Goal: Communication & Community: Answer question/provide support

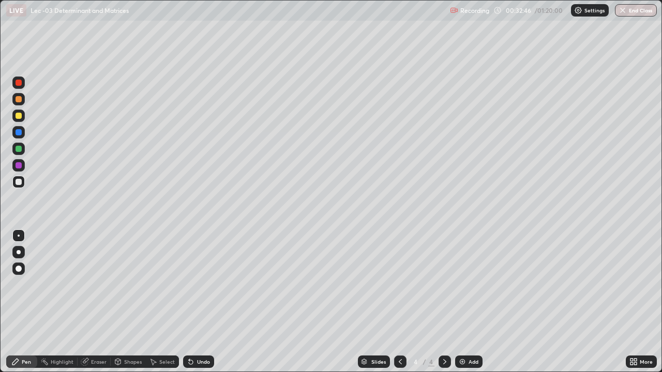
scroll to position [372, 662]
click at [471, 359] on div "Add" at bounding box center [474, 361] width 10 height 5
click at [399, 362] on icon at bounding box center [400, 362] width 8 height 8
click at [446, 357] on div at bounding box center [445, 362] width 12 height 12
click at [399, 362] on icon at bounding box center [400, 362] width 8 height 8
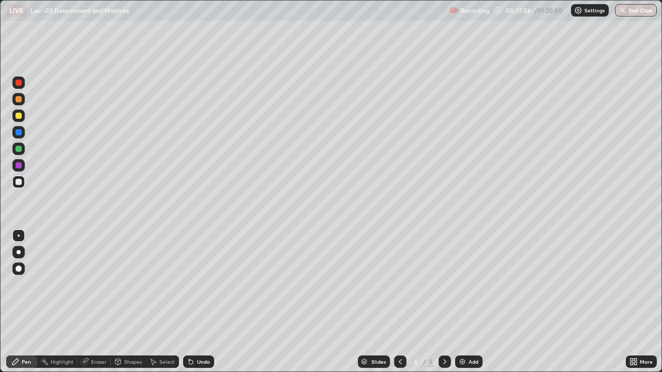
click at [444, 358] on icon at bounding box center [445, 362] width 8 height 8
click at [98, 360] on div "Eraser" at bounding box center [99, 361] width 16 height 5
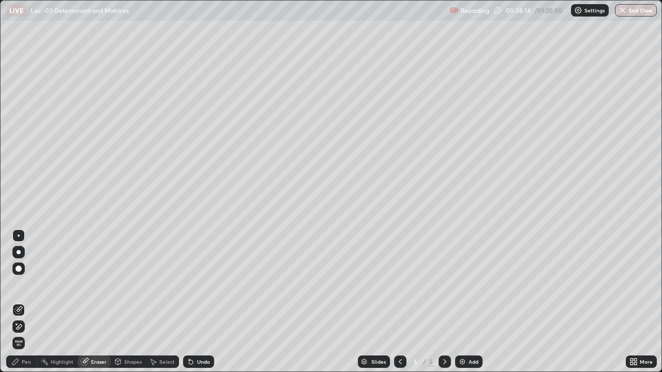
click at [159, 361] on div "Select" at bounding box center [167, 361] width 16 height 5
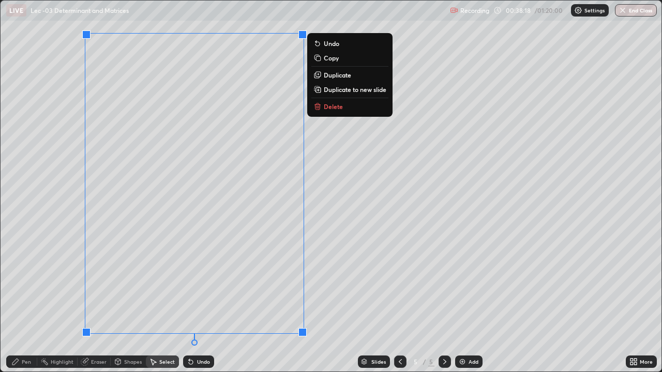
click at [319, 108] on icon at bounding box center [319, 108] width 0 height 2
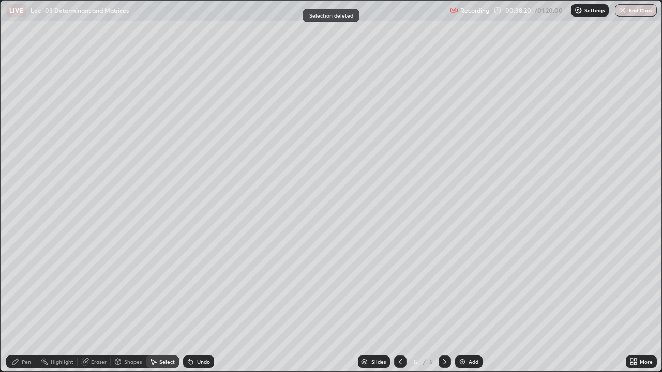
click at [31, 357] on div "Pen" at bounding box center [21, 362] width 31 height 12
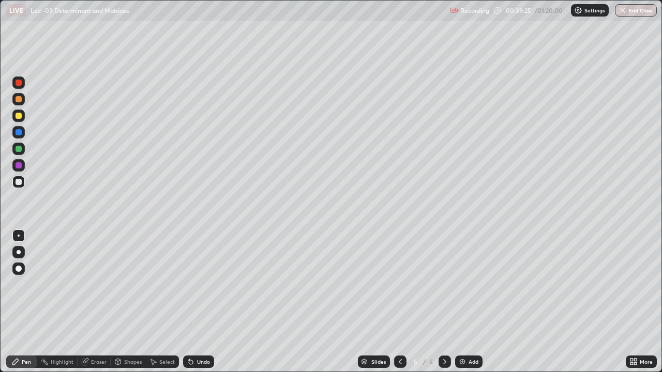
click at [401, 355] on div at bounding box center [400, 362] width 12 height 21
click at [443, 361] on icon at bounding box center [445, 362] width 8 height 8
click at [197, 358] on div "Undo" at bounding box center [198, 362] width 31 height 12
click at [198, 363] on div "Undo" at bounding box center [203, 361] width 13 height 5
click at [197, 365] on div "Undo" at bounding box center [203, 361] width 13 height 5
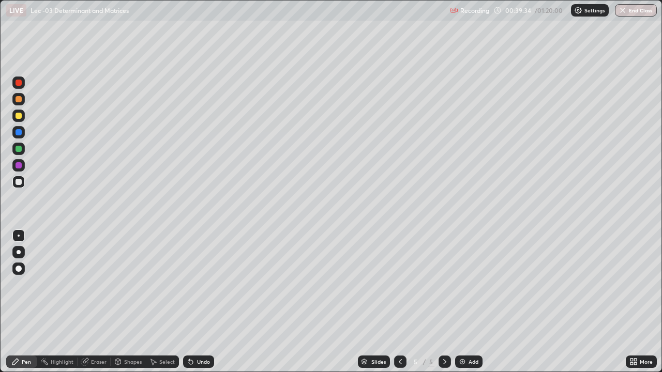
click at [194, 366] on div "Undo" at bounding box center [198, 362] width 31 height 12
click at [193, 367] on div "Undo" at bounding box center [198, 362] width 31 height 12
click at [194, 366] on div "Undo" at bounding box center [198, 362] width 31 height 12
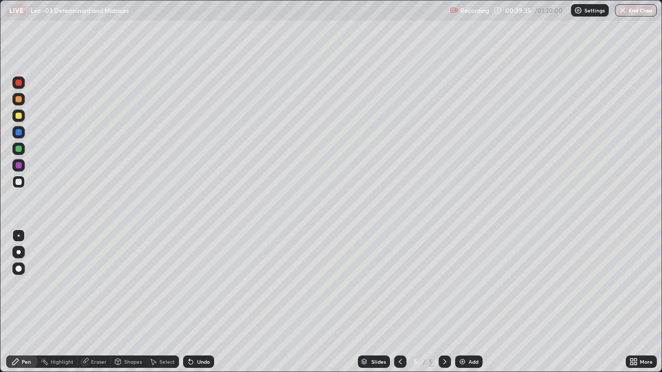
click at [193, 366] on div "Undo" at bounding box center [198, 362] width 31 height 12
click at [165, 359] on div "Select" at bounding box center [167, 361] width 16 height 5
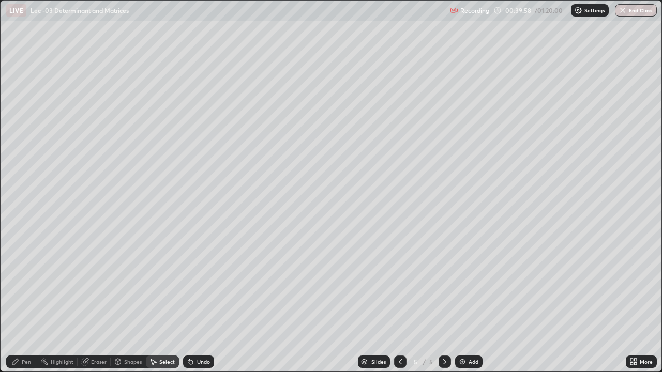
click at [26, 363] on div "Pen" at bounding box center [26, 361] width 9 height 5
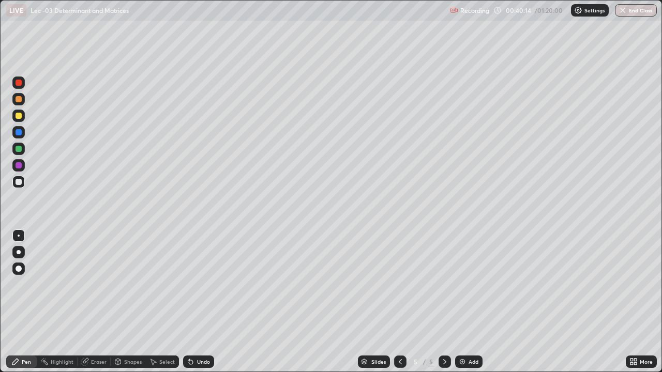
click at [399, 362] on icon at bounding box center [400, 362] width 8 height 8
click at [442, 363] on icon at bounding box center [445, 362] width 8 height 8
click at [399, 359] on icon at bounding box center [400, 362] width 8 height 8
click at [440, 356] on div at bounding box center [445, 362] width 12 height 12
click at [399, 362] on icon at bounding box center [400, 362] width 8 height 8
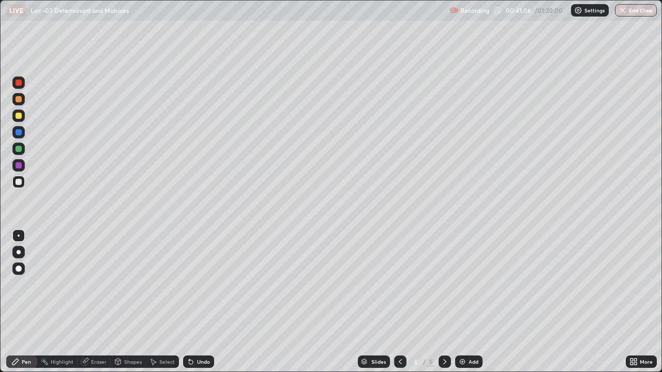
click at [102, 359] on div "Eraser" at bounding box center [99, 361] width 16 height 5
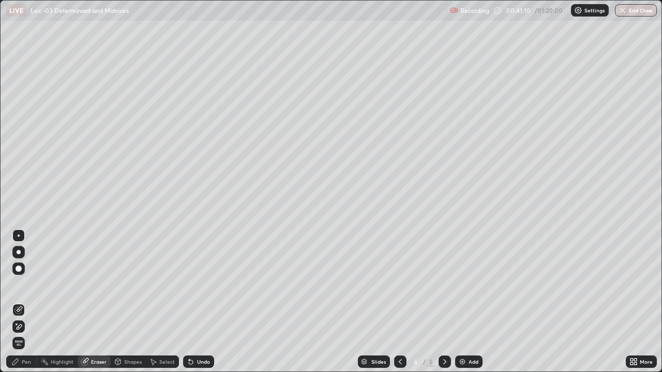
click at [31, 361] on div "Pen" at bounding box center [21, 362] width 31 height 12
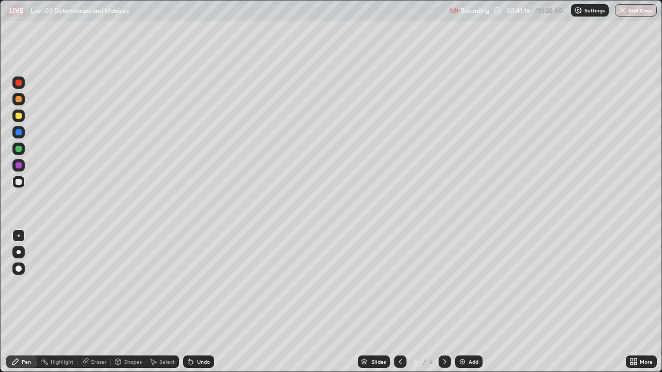
click at [439, 357] on div at bounding box center [445, 362] width 12 height 12
click at [205, 360] on div "Undo" at bounding box center [203, 361] width 13 height 5
click at [204, 366] on div "Undo" at bounding box center [198, 362] width 31 height 12
click at [203, 364] on div "Undo" at bounding box center [203, 361] width 13 height 5
click at [400, 360] on icon at bounding box center [400, 361] width 3 height 5
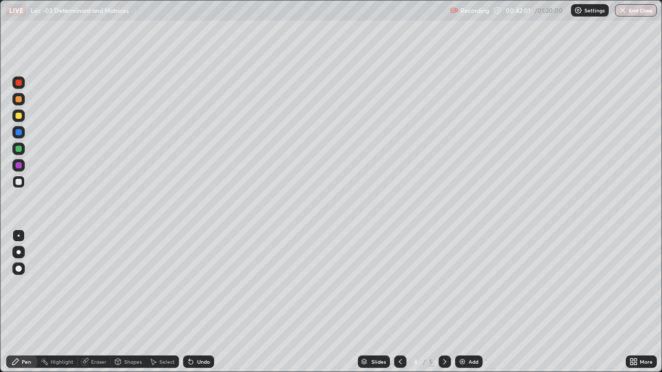
click at [399, 362] on icon at bounding box center [400, 362] width 8 height 8
click at [445, 359] on icon at bounding box center [445, 362] width 8 height 8
click at [446, 358] on icon at bounding box center [445, 362] width 8 height 8
click at [401, 357] on div at bounding box center [400, 362] width 12 height 12
click at [399, 362] on icon at bounding box center [400, 362] width 8 height 8
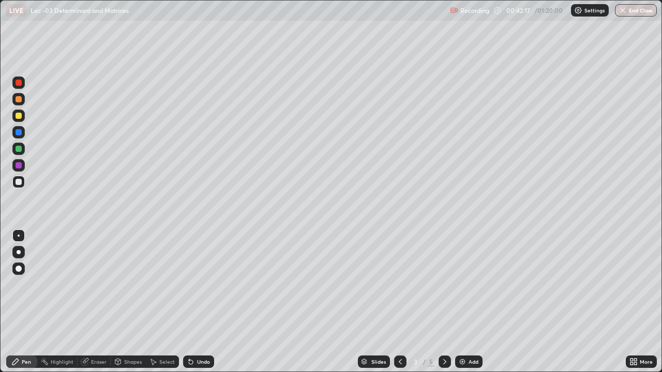
click at [444, 362] on icon at bounding box center [445, 362] width 8 height 8
click at [399, 361] on icon at bounding box center [400, 362] width 8 height 8
click at [444, 360] on icon at bounding box center [444, 361] width 3 height 5
click at [98, 359] on div "Eraser" at bounding box center [99, 361] width 16 height 5
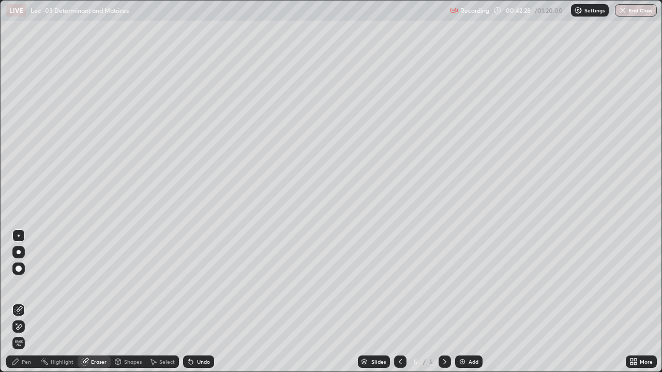
click at [29, 361] on div "Pen" at bounding box center [26, 361] width 9 height 5
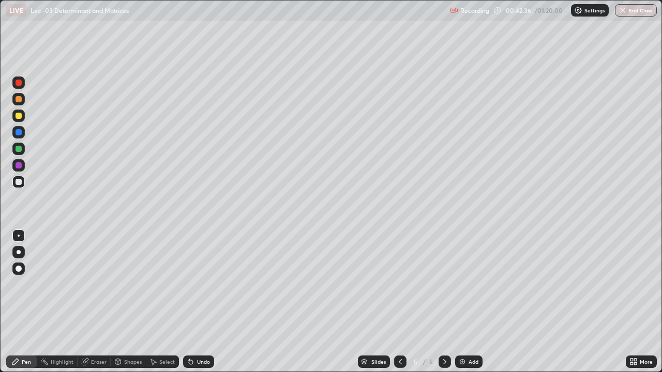
click at [400, 356] on div at bounding box center [400, 362] width 12 height 12
click at [96, 360] on div "Eraser" at bounding box center [99, 361] width 16 height 5
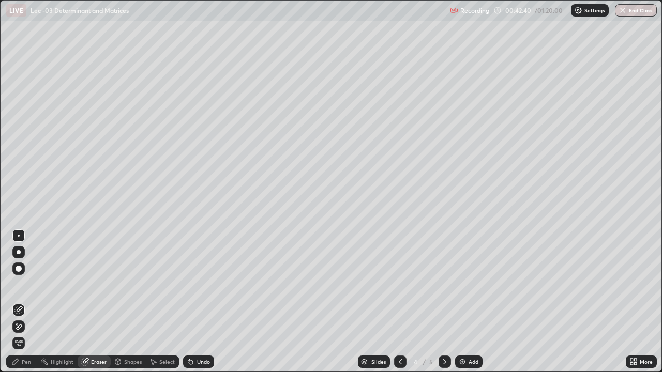
click at [28, 360] on div "Pen" at bounding box center [26, 361] width 9 height 5
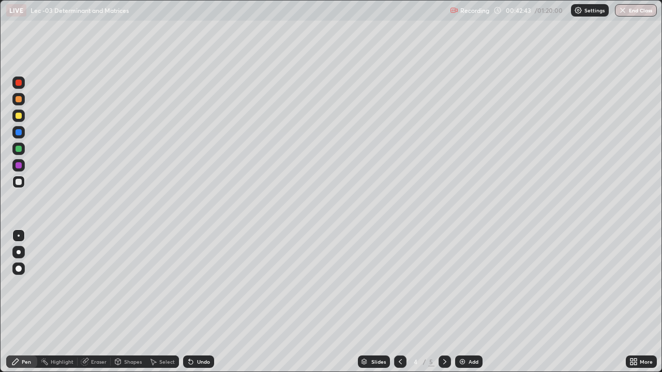
click at [399, 362] on icon at bounding box center [400, 362] width 8 height 8
click at [445, 360] on icon at bounding box center [445, 362] width 8 height 8
click at [444, 357] on div at bounding box center [445, 362] width 12 height 12
click at [400, 358] on icon at bounding box center [400, 362] width 8 height 8
click at [96, 362] on div "Eraser" at bounding box center [99, 361] width 16 height 5
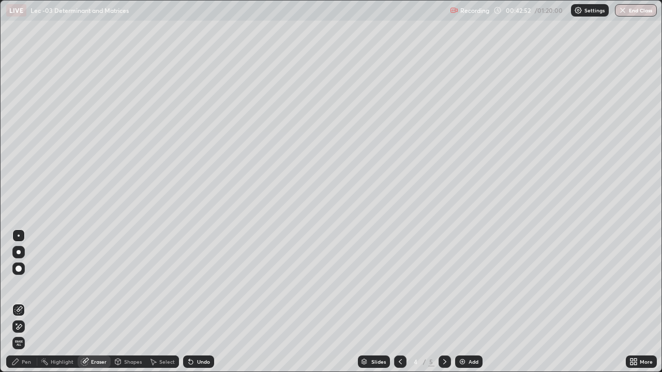
click at [99, 357] on div "Eraser" at bounding box center [94, 362] width 33 height 12
click at [28, 359] on div "Pen" at bounding box center [26, 361] width 9 height 5
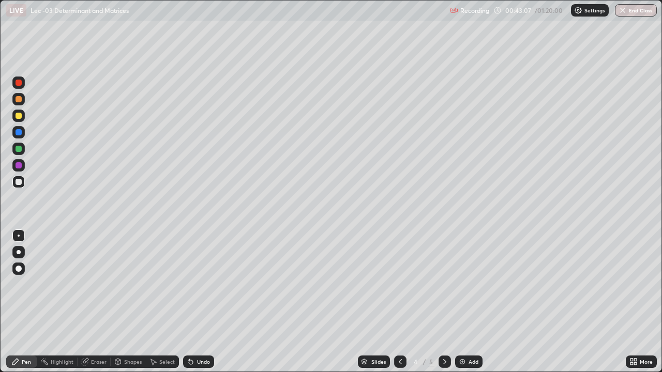
click at [398, 360] on icon at bounding box center [400, 362] width 8 height 8
click at [443, 360] on icon at bounding box center [444, 361] width 3 height 5
click at [444, 358] on icon at bounding box center [445, 362] width 8 height 8
click at [400, 361] on icon at bounding box center [400, 362] width 8 height 8
click at [444, 362] on icon at bounding box center [445, 362] width 8 height 8
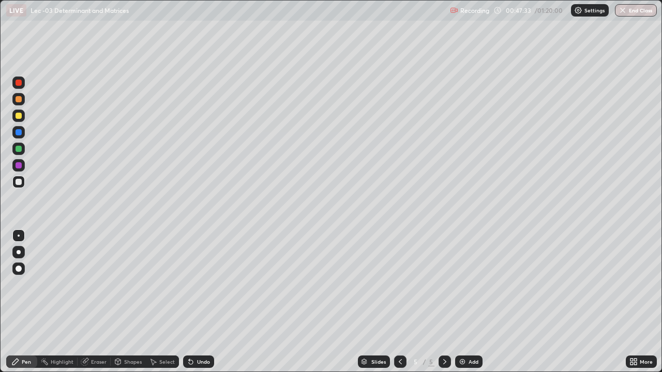
click at [470, 364] on div "Add" at bounding box center [474, 361] width 10 height 5
click at [93, 361] on div "Eraser" at bounding box center [99, 361] width 16 height 5
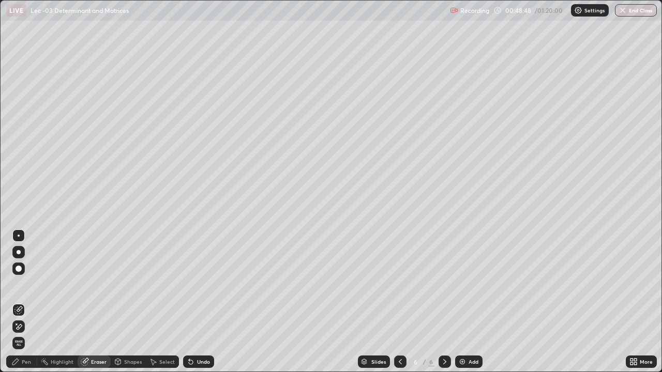
click at [29, 360] on div "Pen" at bounding box center [26, 361] width 9 height 5
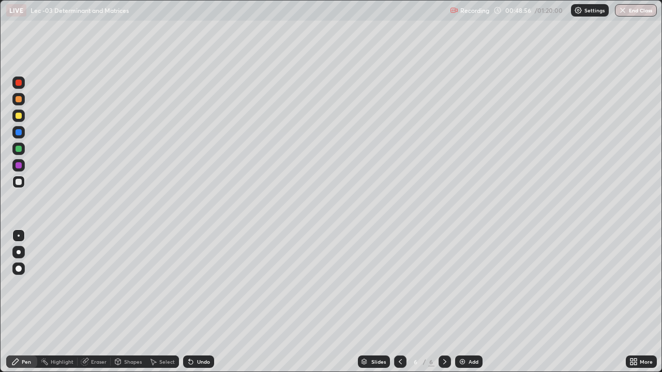
click at [198, 360] on div "Undo" at bounding box center [203, 361] width 13 height 5
click at [199, 357] on div "Undo" at bounding box center [198, 362] width 31 height 12
click at [203, 359] on div "Undo" at bounding box center [203, 361] width 13 height 5
click at [471, 359] on div "Add" at bounding box center [474, 361] width 10 height 5
click at [400, 359] on icon at bounding box center [400, 362] width 8 height 8
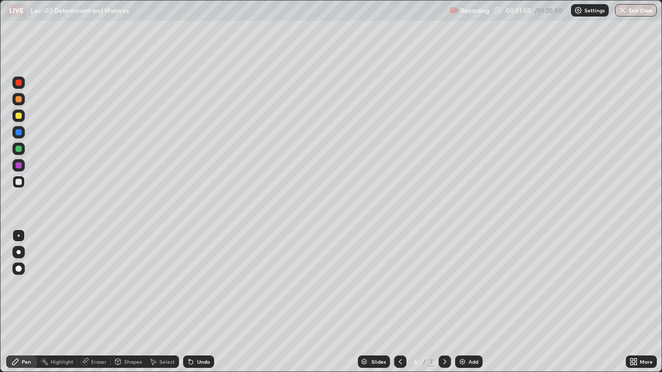
click at [439, 359] on div at bounding box center [445, 362] width 12 height 12
click at [206, 357] on div "Undo" at bounding box center [198, 362] width 31 height 12
click at [207, 359] on div "Undo" at bounding box center [203, 361] width 13 height 5
click at [205, 361] on div "Undo" at bounding box center [203, 361] width 13 height 5
click at [201, 358] on div "Undo" at bounding box center [198, 362] width 31 height 12
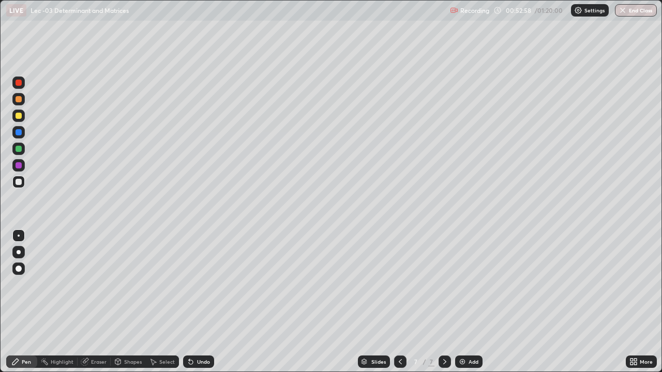
click at [206, 356] on div "Undo" at bounding box center [198, 362] width 31 height 12
click at [399, 362] on icon at bounding box center [400, 362] width 8 height 8
click at [443, 363] on icon at bounding box center [445, 362] width 8 height 8
click at [400, 356] on div at bounding box center [400, 362] width 12 height 12
click at [442, 359] on icon at bounding box center [445, 362] width 8 height 8
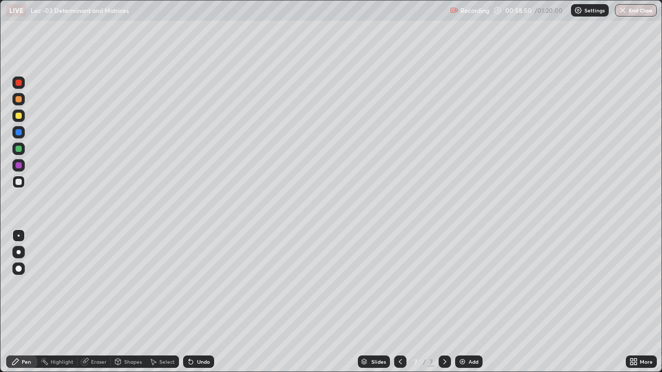
click at [444, 362] on icon at bounding box center [445, 362] width 8 height 8
click at [465, 360] on img at bounding box center [462, 362] width 8 height 8
click at [206, 359] on div "Undo" at bounding box center [203, 361] width 13 height 5
click at [206, 358] on div "Undo" at bounding box center [198, 362] width 31 height 12
click at [204, 359] on div "Undo" at bounding box center [203, 361] width 13 height 5
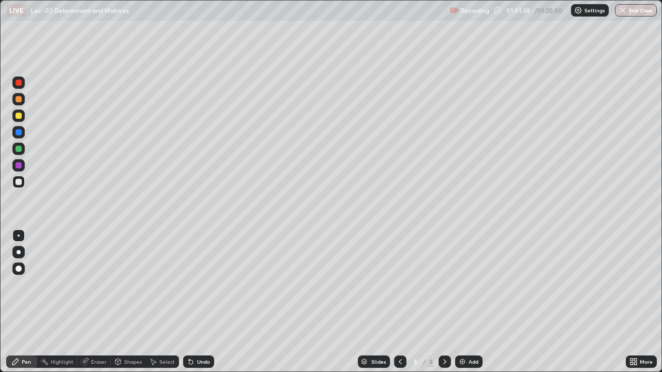
click at [206, 356] on div "Undo" at bounding box center [198, 362] width 31 height 12
click at [204, 362] on div "Undo" at bounding box center [203, 361] width 13 height 5
click at [203, 362] on div "Undo" at bounding box center [203, 361] width 13 height 5
click at [197, 363] on div "Undo" at bounding box center [203, 361] width 13 height 5
click at [397, 355] on div at bounding box center [400, 362] width 12 height 21
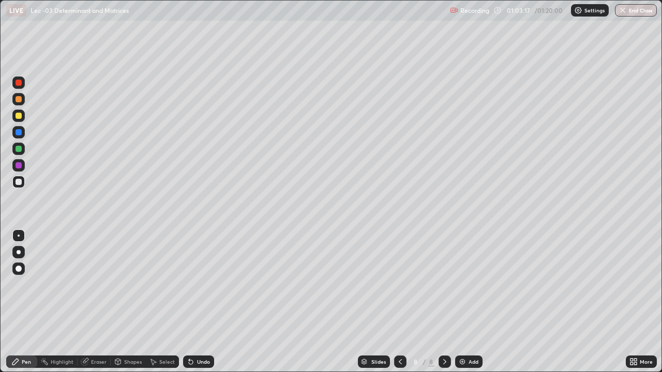
click at [396, 356] on div at bounding box center [400, 362] width 12 height 12
click at [398, 370] on div at bounding box center [400, 362] width 12 height 21
click at [395, 366] on div at bounding box center [400, 362] width 12 height 12
click at [443, 359] on icon at bounding box center [445, 362] width 8 height 8
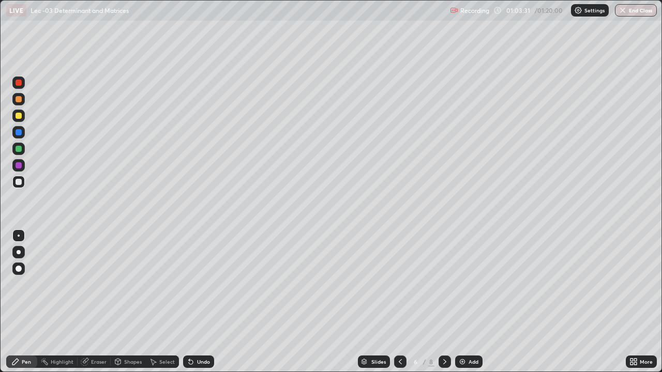
click at [441, 361] on icon at bounding box center [445, 362] width 8 height 8
click at [628, 12] on button "End Class" at bounding box center [636, 10] width 42 height 12
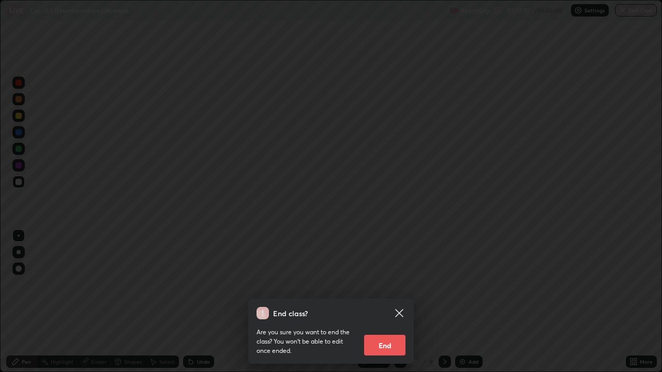
click at [395, 345] on button "End" at bounding box center [384, 345] width 41 height 21
